Goal: Task Accomplishment & Management: Manage account settings

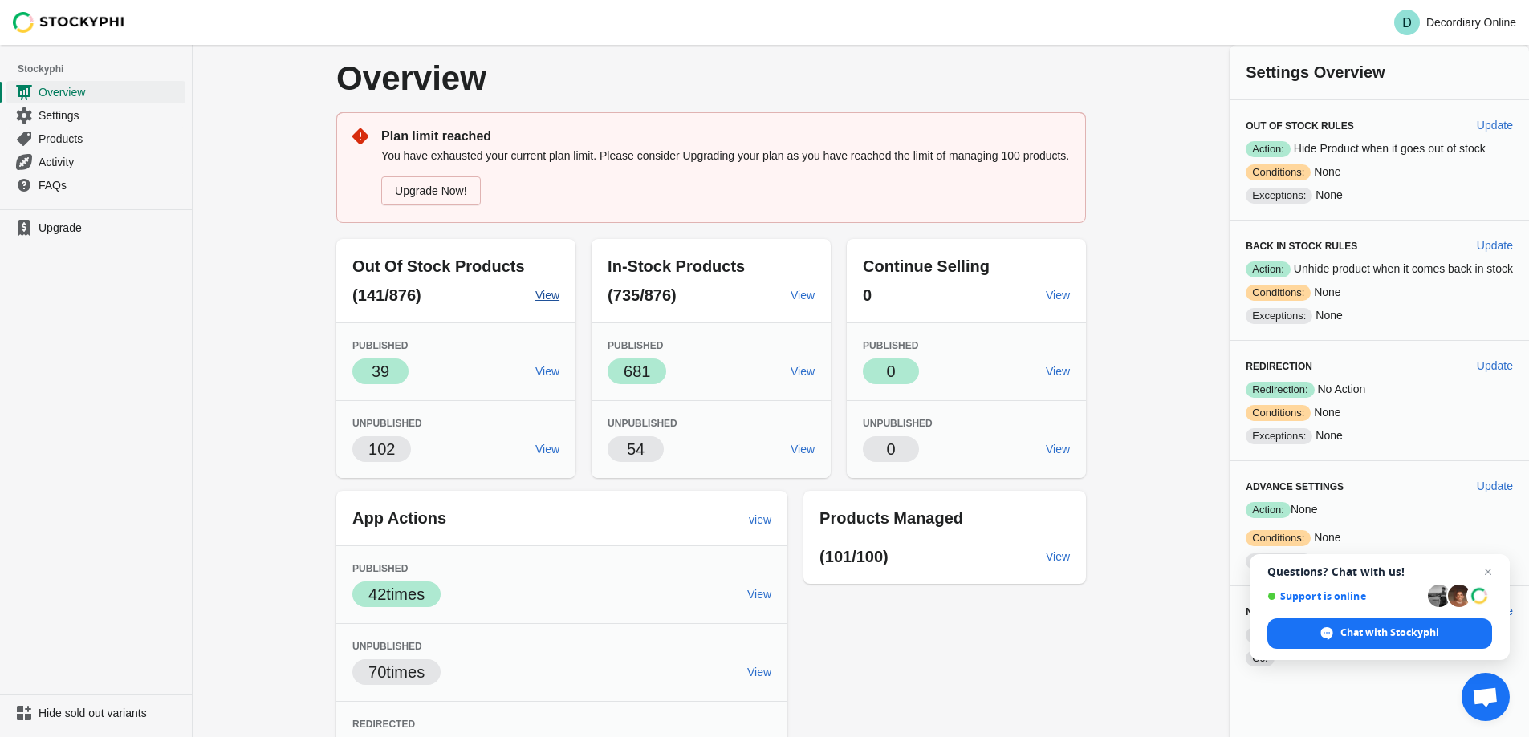
click at [555, 299] on span "View" at bounding box center [547, 295] width 24 height 13
click at [482, 281] on div "(141/876) View" at bounding box center [449, 288] width 220 height 35
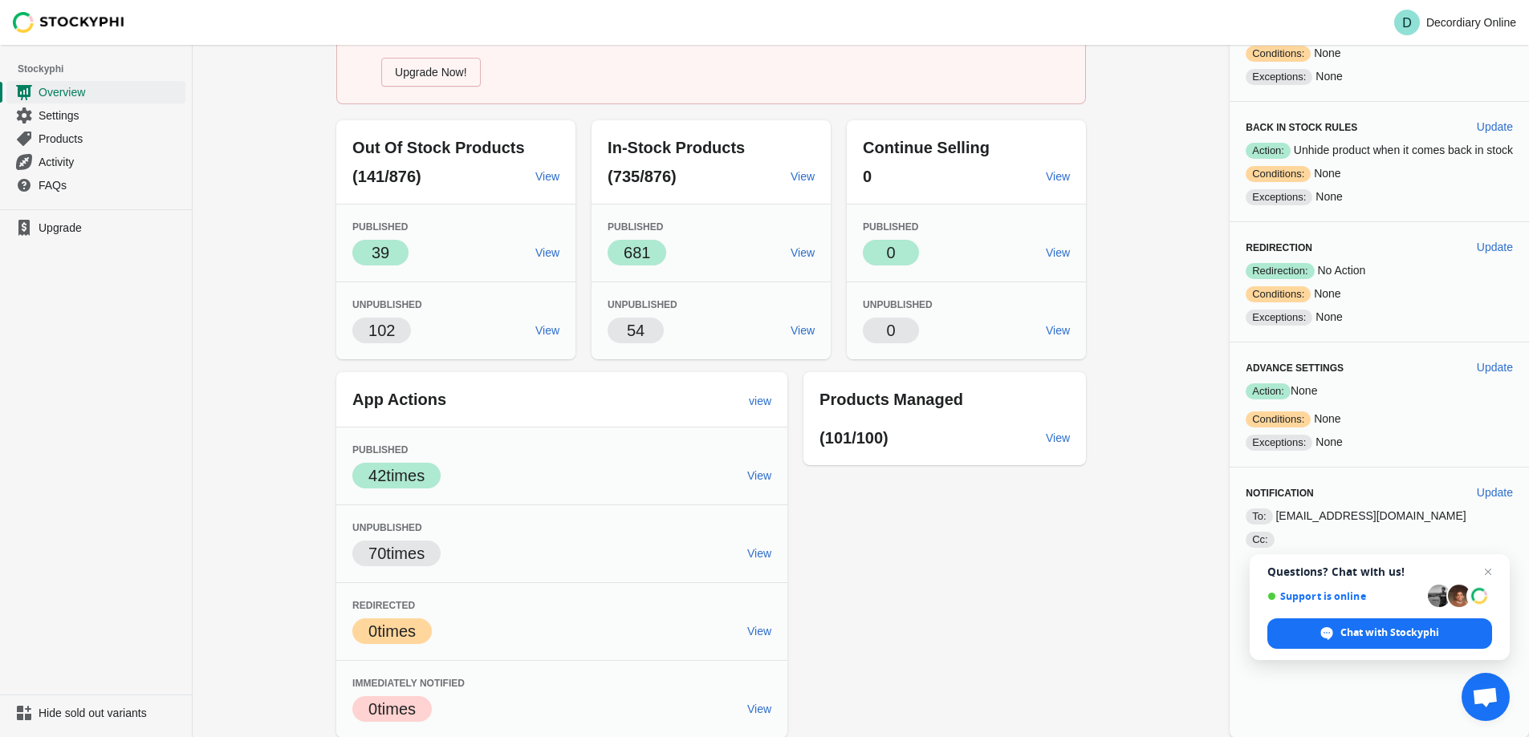
scroll to position [120, 0]
click at [765, 556] on span "View" at bounding box center [759, 552] width 24 height 13
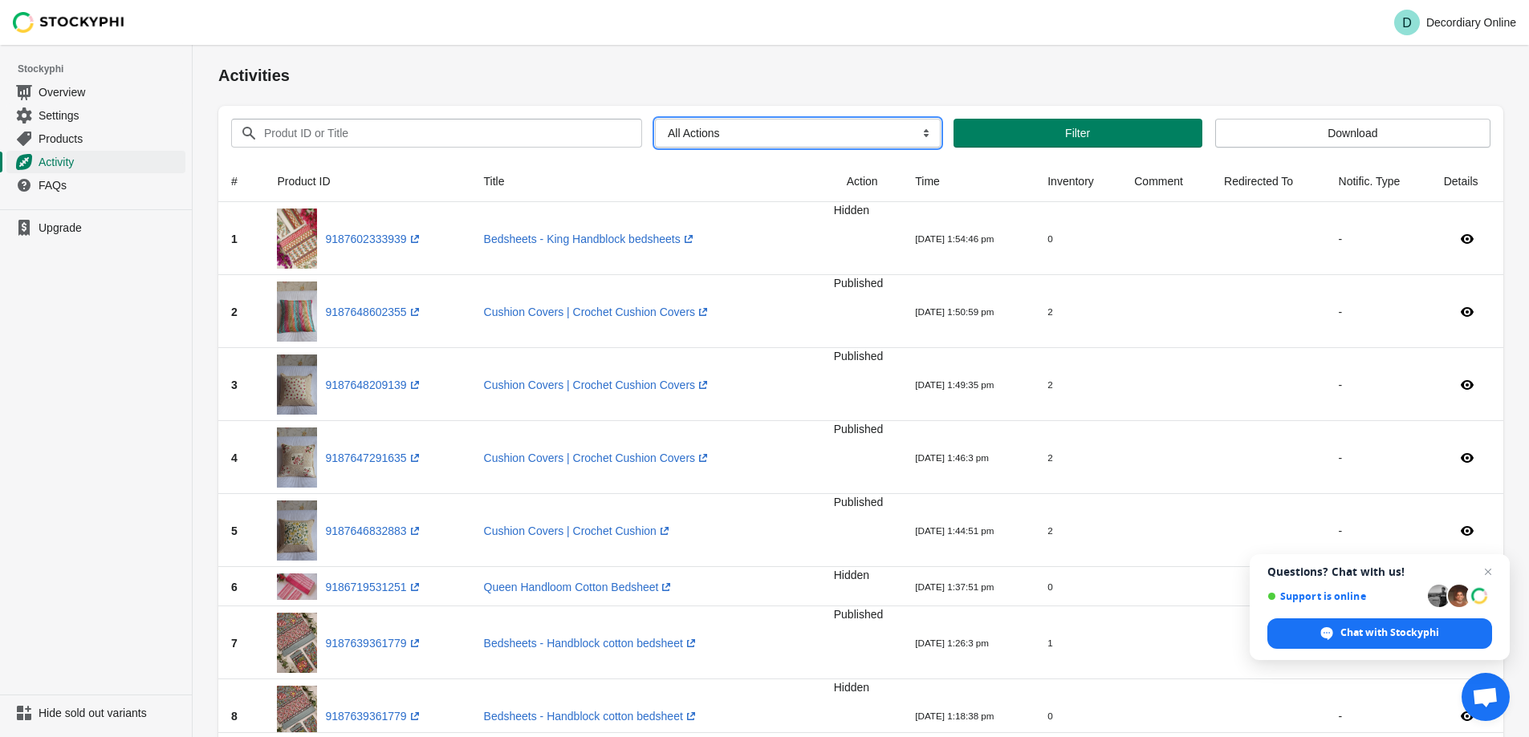
click at [702, 135] on select "All Actions Hide Products Show Products Redirect Products Send Notification" at bounding box center [798, 133] width 286 height 29
click at [59, 116] on span "Settings" at bounding box center [111, 116] width 144 height 16
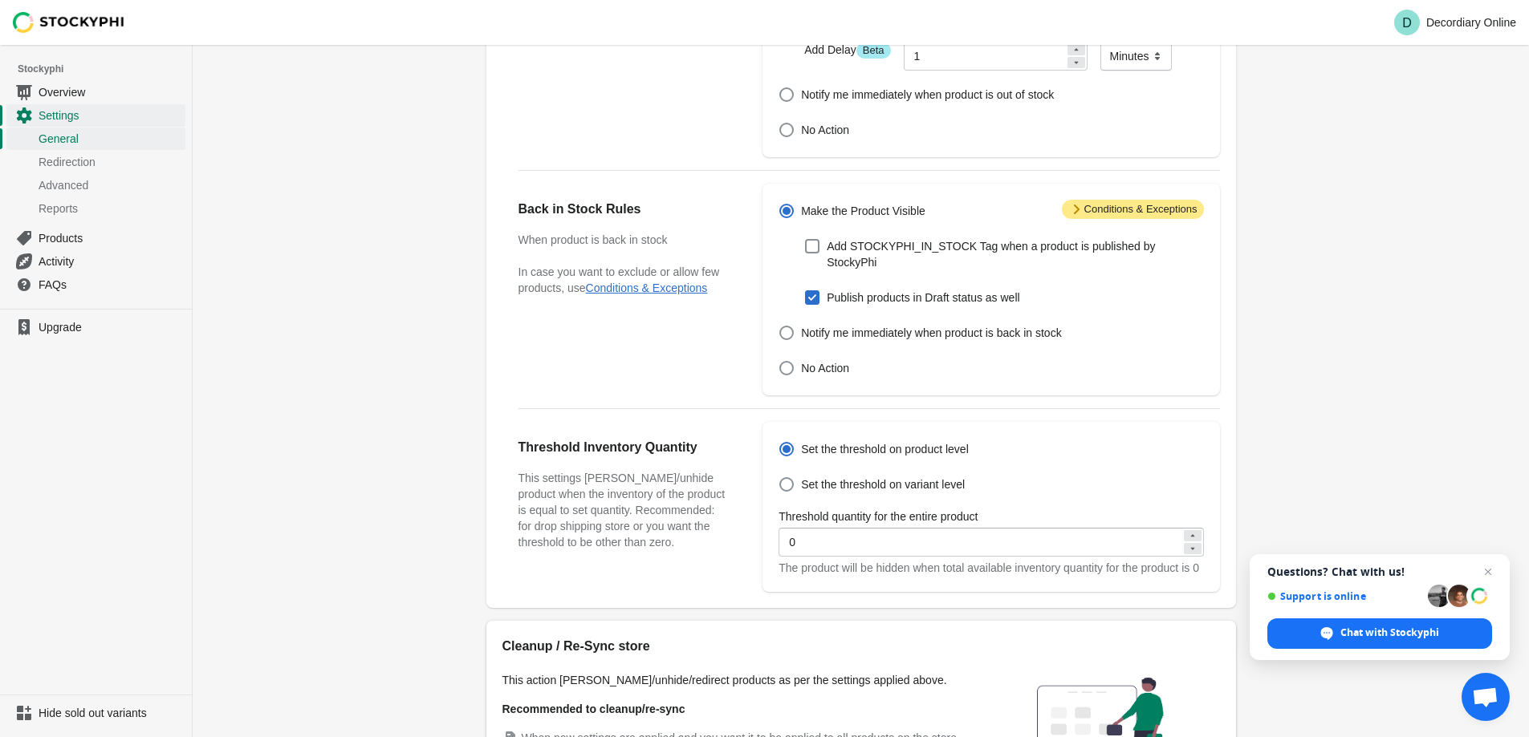
scroll to position [434, 0]
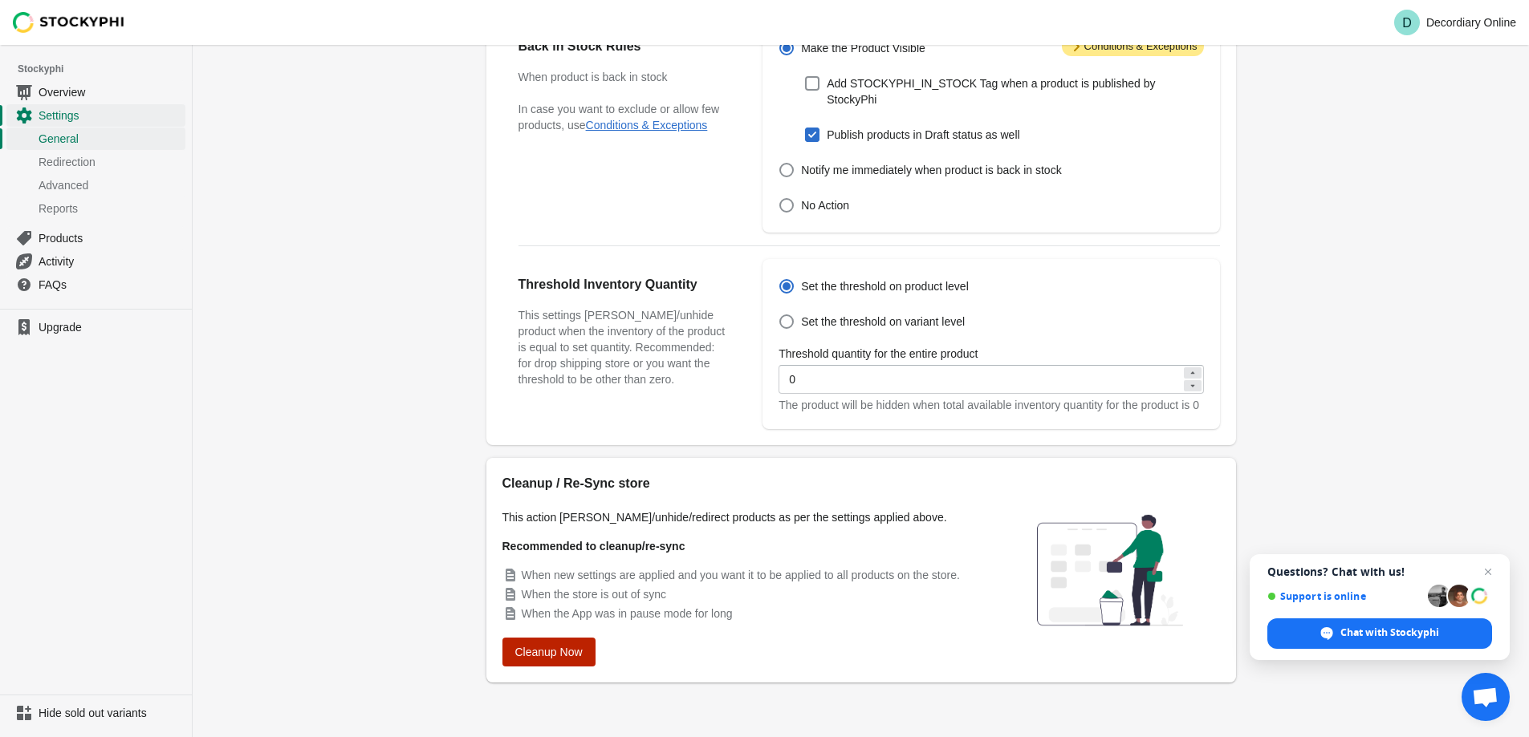
click at [550, 651] on span "Cleanup Now" at bounding box center [548, 652] width 67 height 13
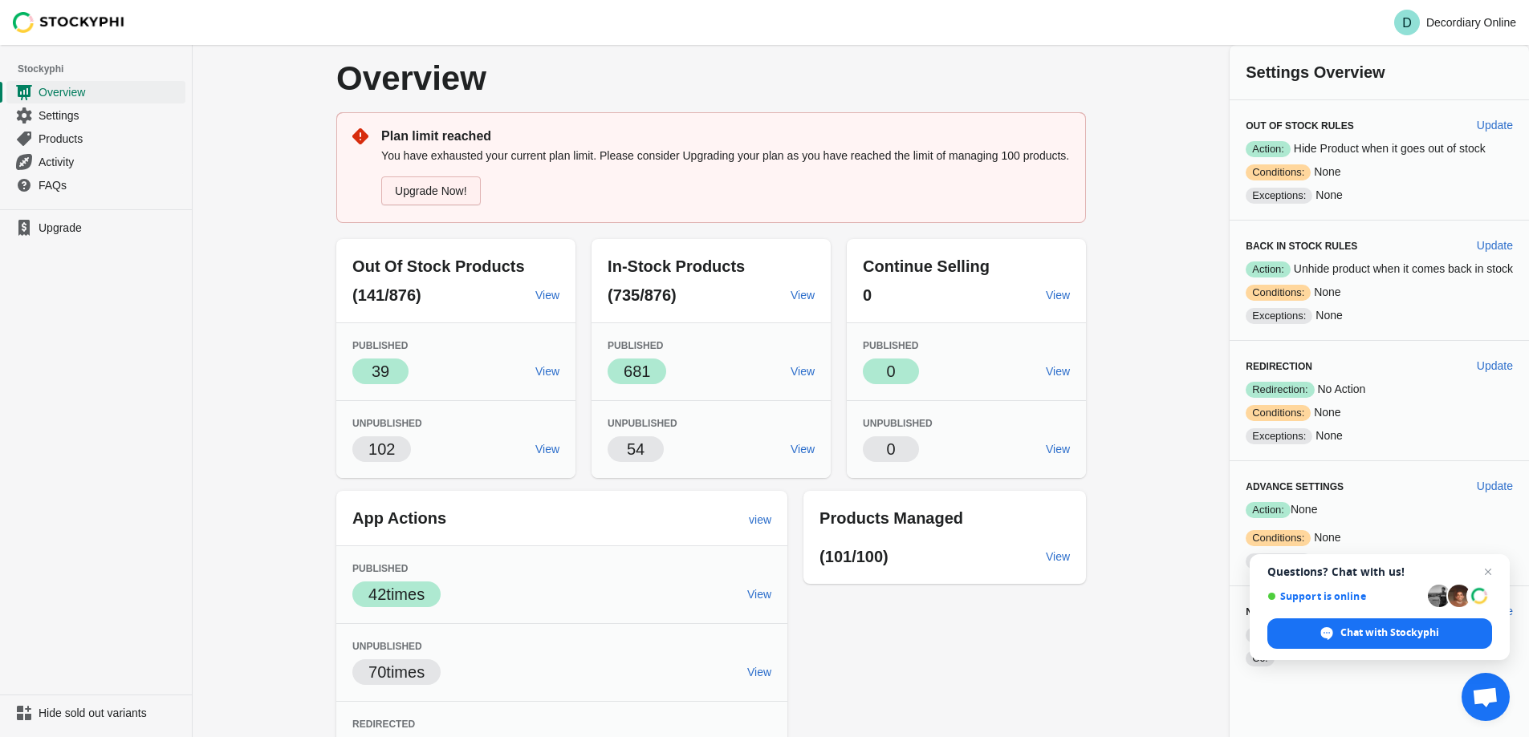
click at [435, 196] on link "Upgrade Now!" at bounding box center [430, 191] width 99 height 29
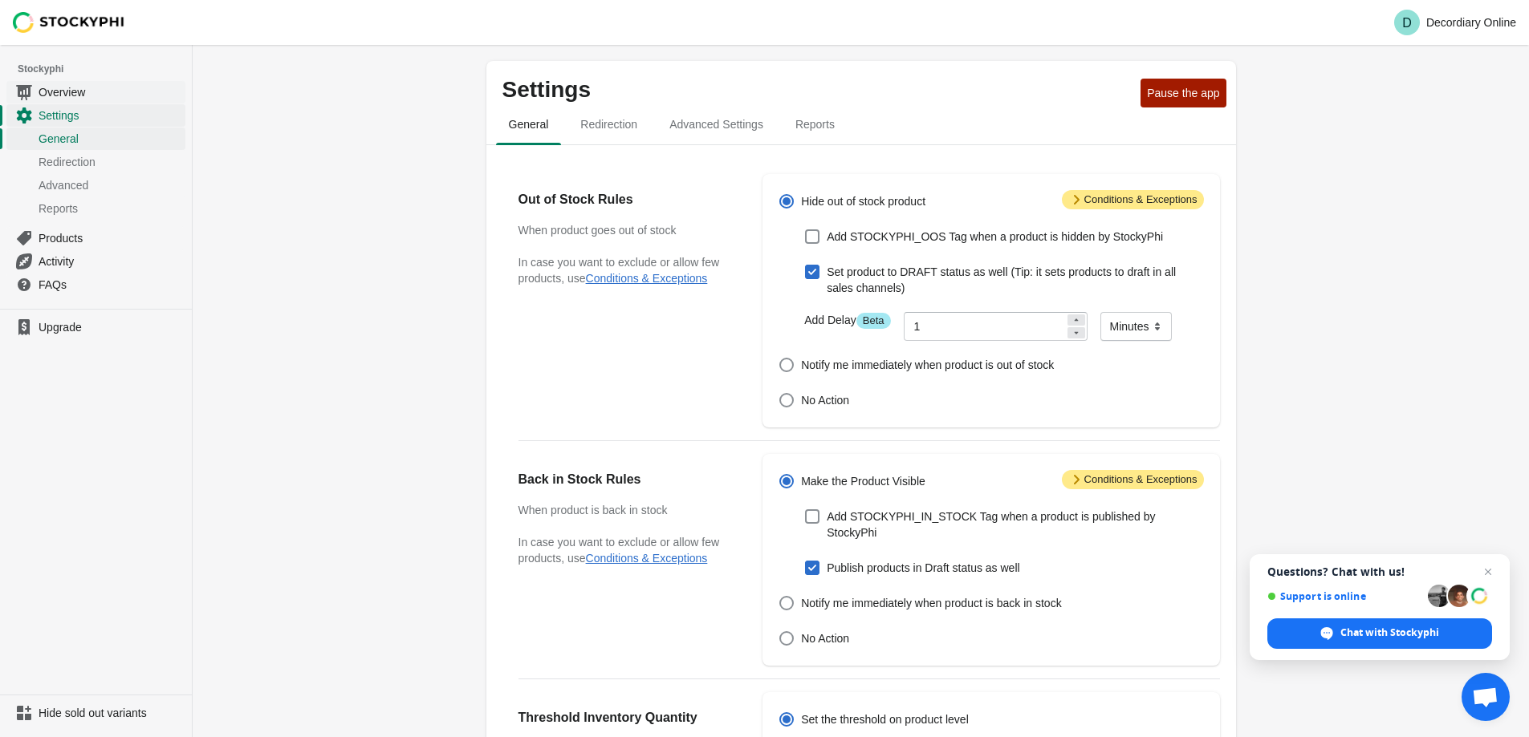
click at [60, 91] on span "Overview" at bounding box center [111, 92] width 144 height 16
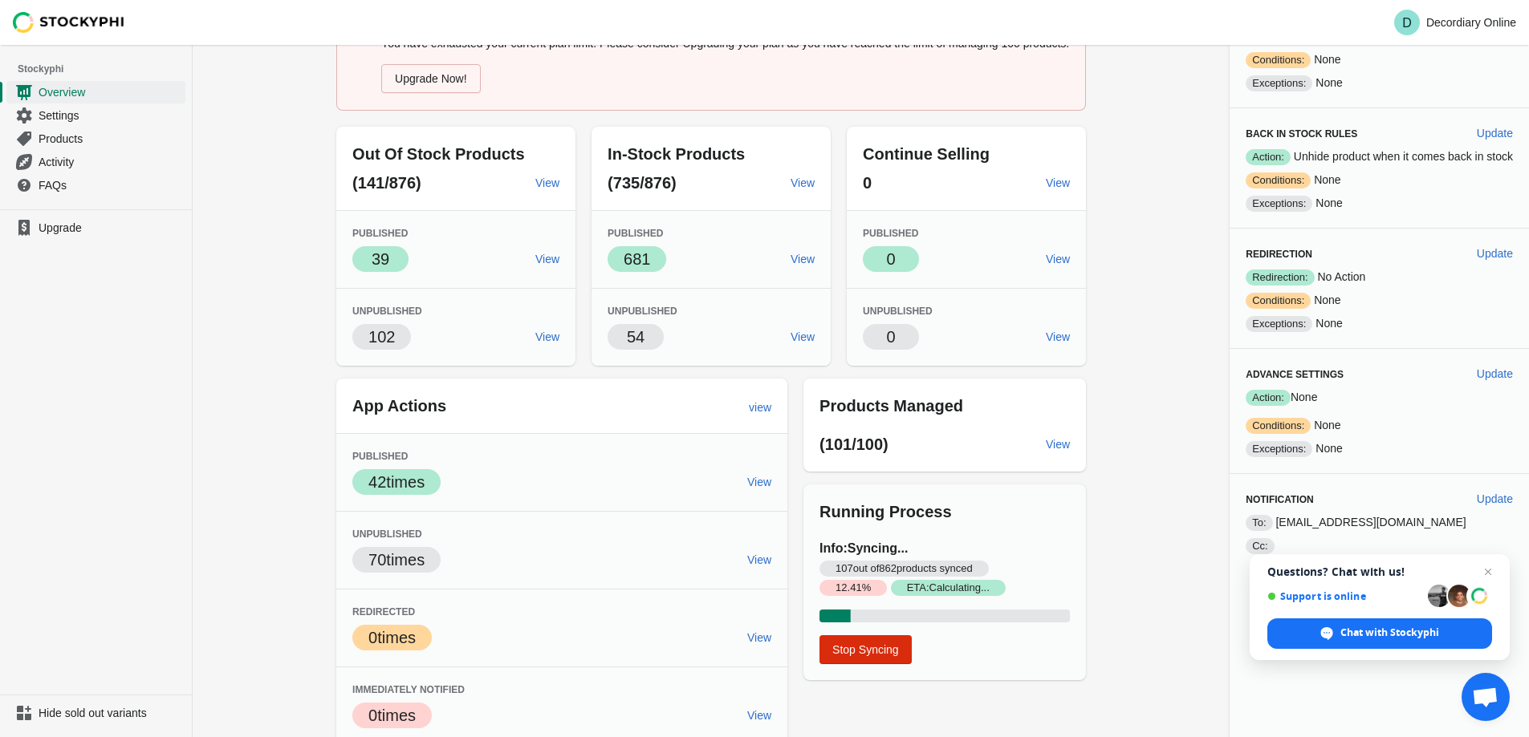
scroll to position [120, 0]
